Goal: Navigation & Orientation: Find specific page/section

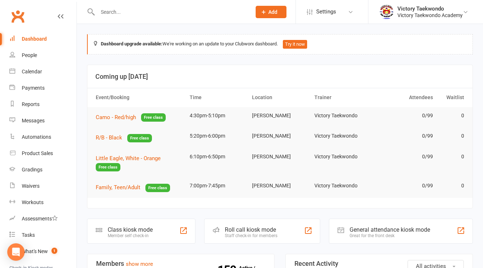
click at [119, 7] on input "text" at bounding box center [170, 12] width 151 height 10
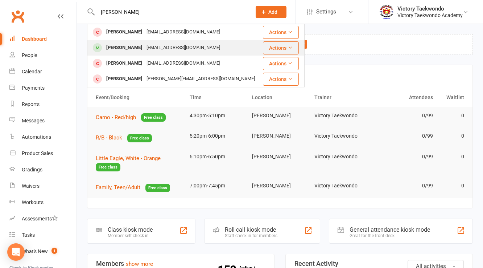
type input "isaac p"
click at [170, 46] on div "Heathergrady1@gmail.com" at bounding box center [183, 47] width 78 height 11
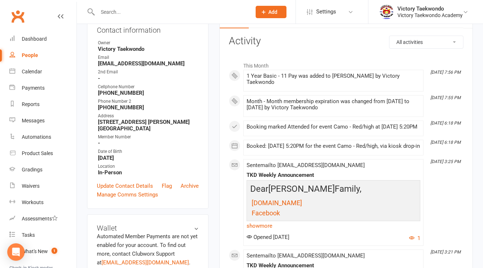
scroll to position [261, 0]
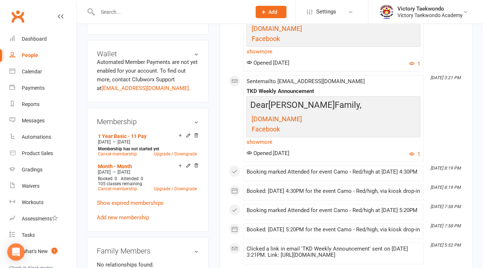
click at [115, 6] on div at bounding box center [166, 12] width 159 height 24
click at [114, 12] on input "text" at bounding box center [170, 12] width 151 height 10
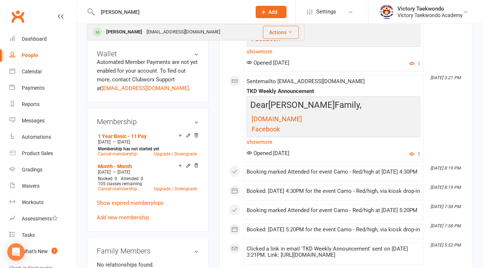
type input "jeff"
click at [120, 31] on div "Jeff Anderson" at bounding box center [124, 32] width 40 height 11
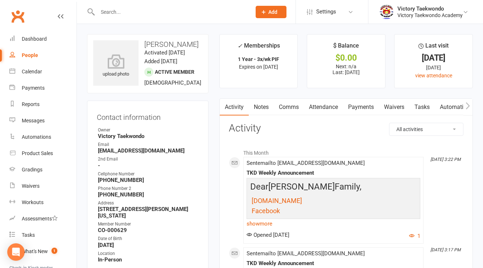
click at [134, 153] on strong "jaacwd@hotmail.com" at bounding box center [148, 150] width 101 height 7
copy render-form-field "jaacwd@hotmail.com"
click at [171, 141] on div "Email" at bounding box center [148, 144] width 101 height 7
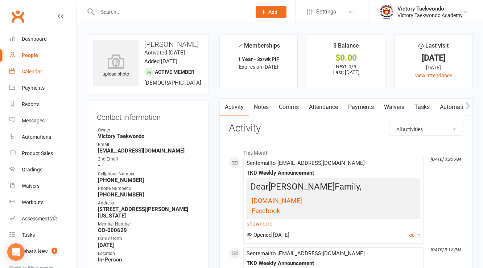
click at [41, 69] on div "Calendar" at bounding box center [32, 72] width 20 height 6
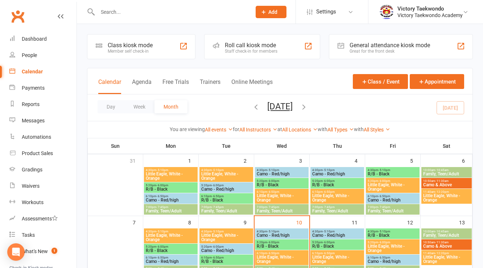
click at [126, 46] on div "Class kiosk mode" at bounding box center [130, 45] width 45 height 7
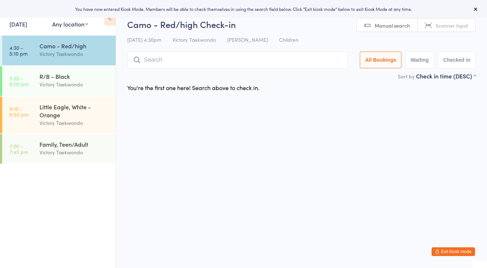
click at [27, 27] on link "[DATE]" at bounding box center [18, 24] width 18 height 8
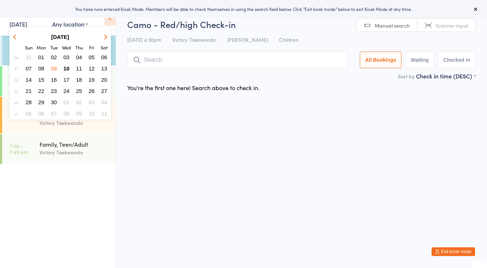
click at [54, 67] on span "09" at bounding box center [54, 68] width 6 height 6
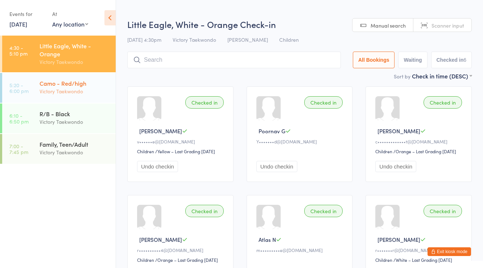
click at [76, 95] on div "Victory Taekwondo" at bounding box center [75, 91] width 70 height 8
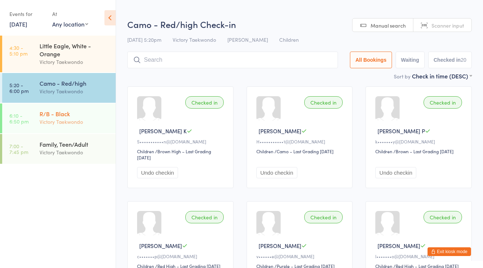
click at [77, 122] on div "Victory Taekwondo" at bounding box center [75, 122] width 70 height 8
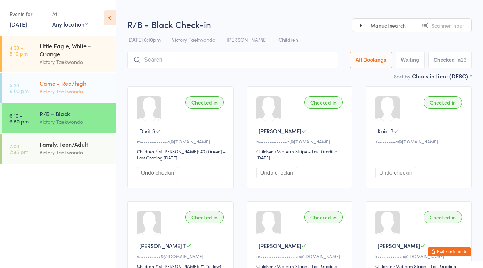
click at [70, 86] on div "Camo - Red/high" at bounding box center [75, 83] width 70 height 8
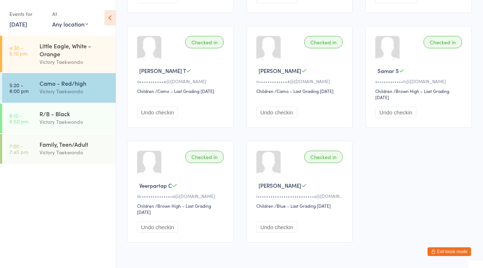
scroll to position [609, 0]
click at [27, 24] on link "[DATE]" at bounding box center [18, 24] width 18 height 8
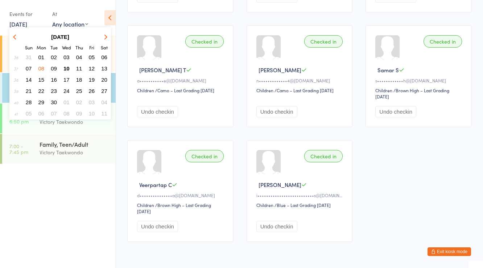
click at [69, 68] on span "10" at bounding box center [66, 68] width 6 height 6
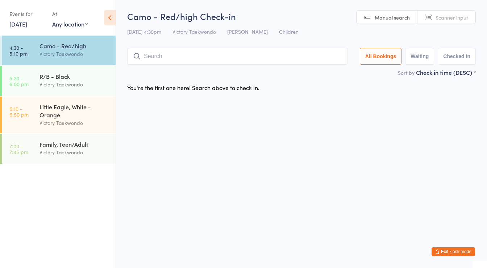
click at [27, 20] on link "[DATE]" at bounding box center [18, 24] width 18 height 8
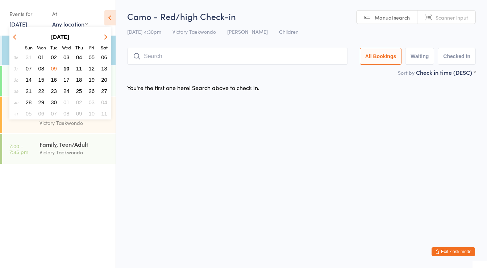
click at [48, 67] on button "09" at bounding box center [53, 68] width 11 height 10
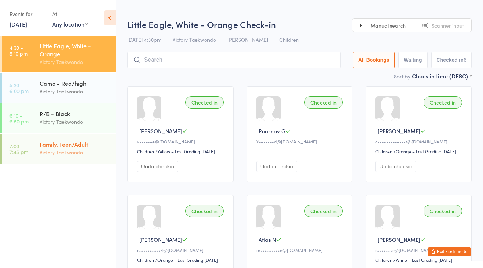
click at [62, 141] on div "Family, Teen/Adult" at bounding box center [75, 144] width 70 height 8
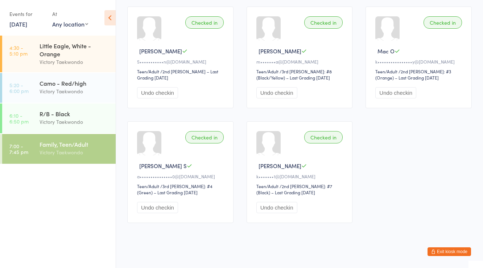
scroll to position [428, 0]
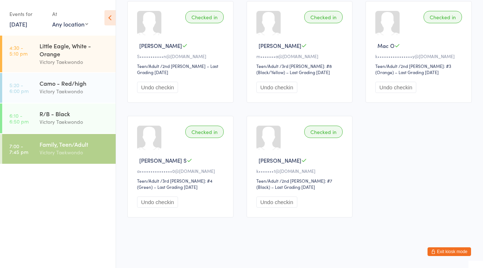
click at [27, 22] on link "[DATE]" at bounding box center [18, 24] width 18 height 8
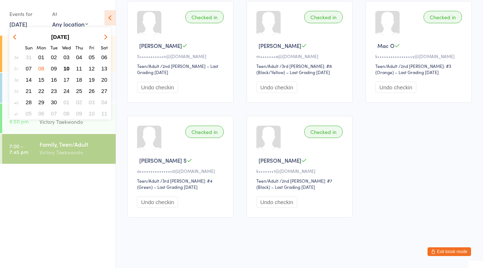
click at [67, 65] on span "10" at bounding box center [66, 68] width 6 height 6
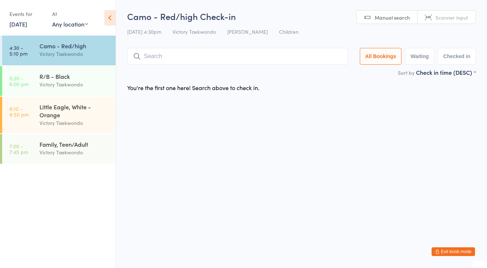
click at [461, 250] on button "Exit kiosk mode" at bounding box center [454, 251] width 44 height 9
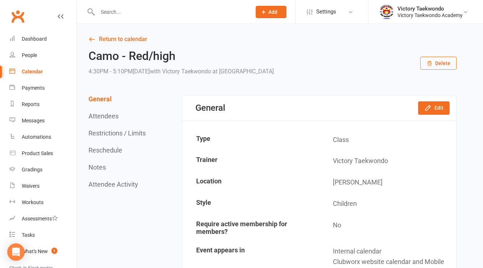
click at [118, 14] on input "text" at bounding box center [170, 12] width 151 height 10
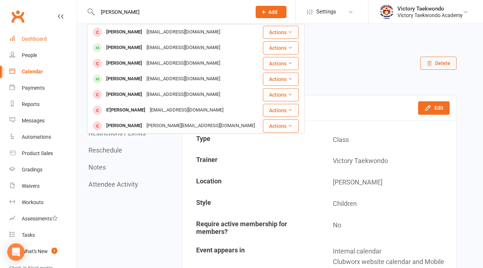
type input "julian"
click at [22, 39] on div "Dashboard" at bounding box center [34, 39] width 25 height 6
